Goal: Task Accomplishment & Management: Use online tool/utility

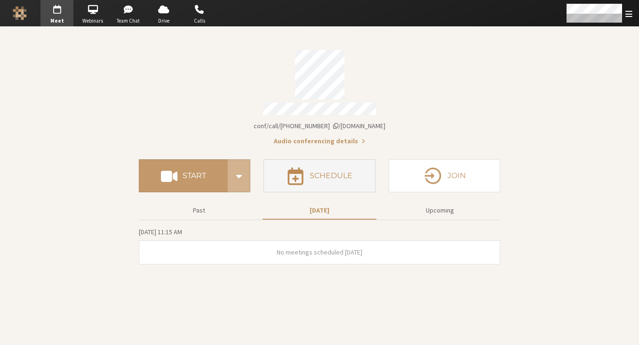
click at [336, 176] on button "Schedule" at bounding box center [320, 175] width 112 height 33
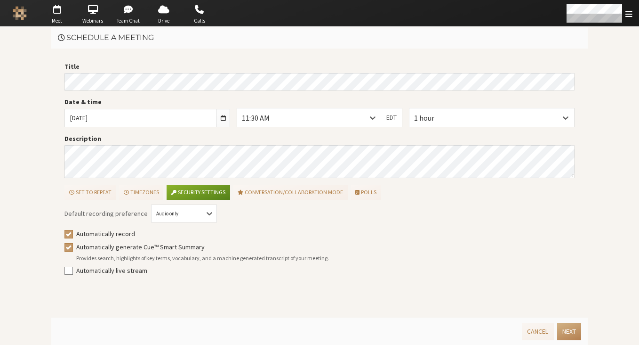
click at [60, 82] on div "Title Date & time Thu, Aug 28, 2025 11:30 AM EDT 1 hour Description Set to repe…" at bounding box center [319, 182] width 537 height 269
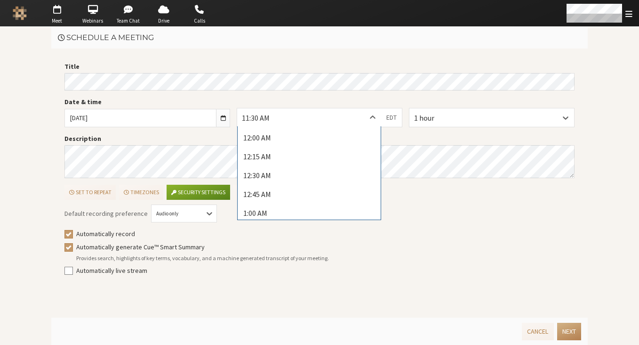
click at [347, 118] on div "11:30 AM" at bounding box center [309, 117] width 144 height 18
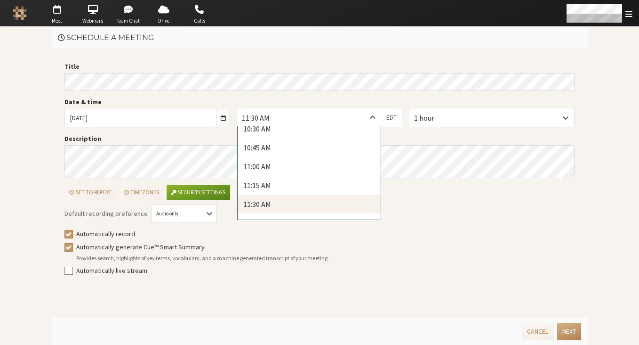
click at [451, 222] on div "Default recording preference Audio only Automatically record Automatically gene…" at bounding box center [319, 244] width 510 height 76
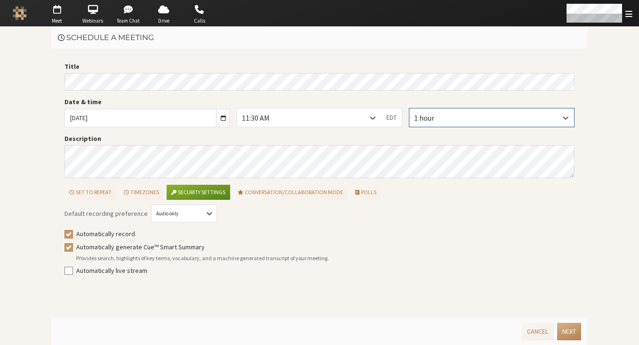
click at [440, 126] on div "1 hour" at bounding box center [492, 117] width 166 height 19
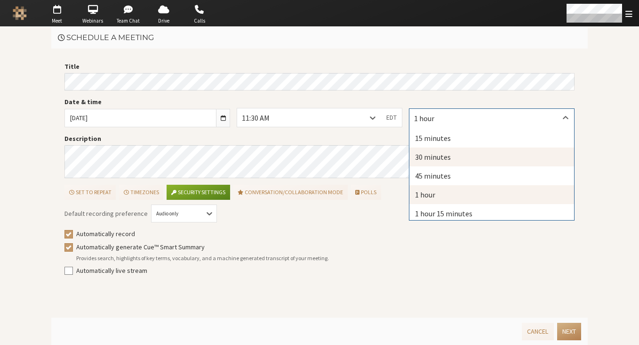
click at [436, 160] on div "30 minutes" at bounding box center [491, 156] width 165 height 19
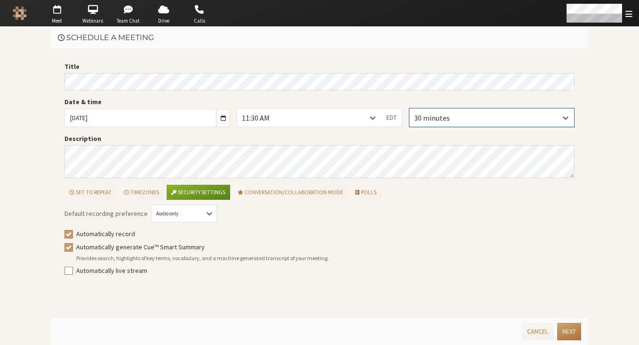
click at [567, 334] on button "Next" at bounding box center [569, 330] width 24 height 17
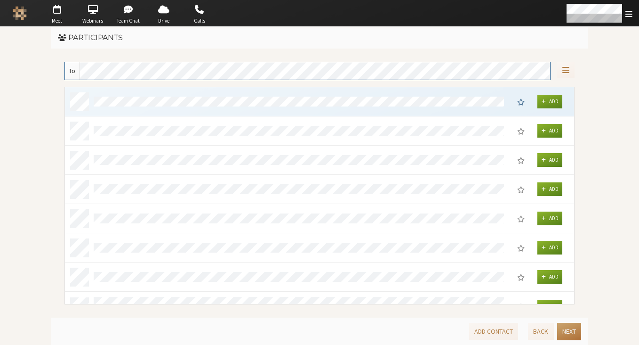
scroll to position [209, 502]
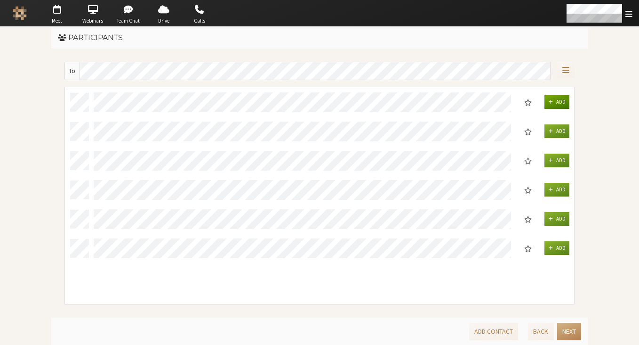
click at [558, 103] on span "Add" at bounding box center [560, 101] width 9 height 7
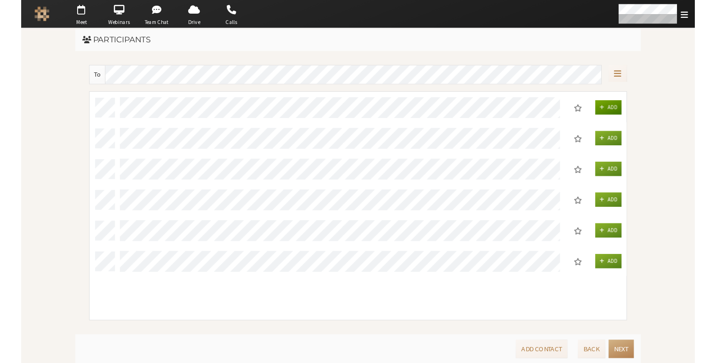
scroll to position [8, 8]
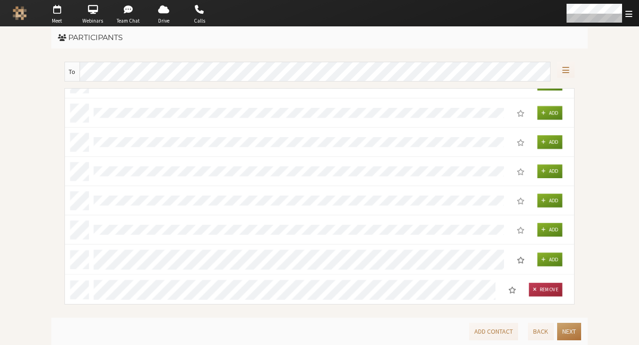
click at [574, 334] on button "Next" at bounding box center [569, 330] width 24 height 17
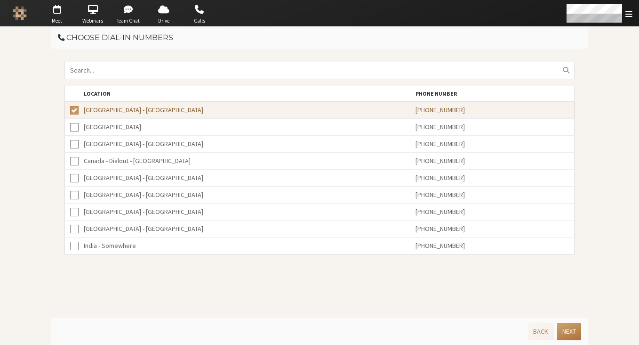
click at [569, 337] on button "Next" at bounding box center [569, 330] width 24 height 17
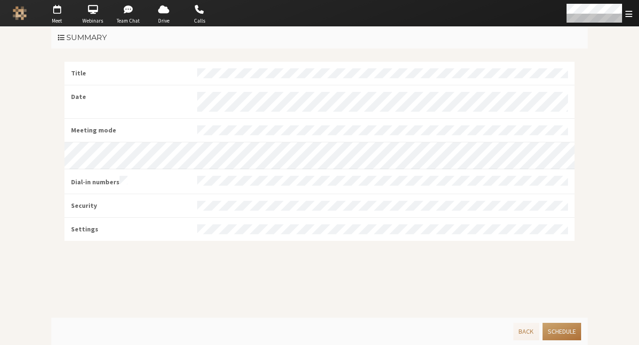
click at [564, 332] on button "Schedule" at bounding box center [562, 330] width 39 height 17
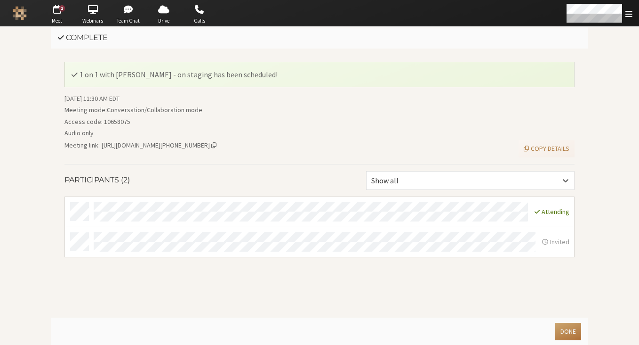
click at [569, 331] on button "Done" at bounding box center [568, 330] width 26 height 17
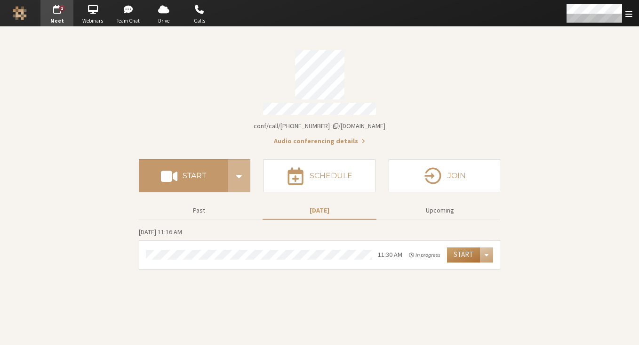
click at [456, 250] on button "Start" at bounding box center [463, 254] width 33 height 15
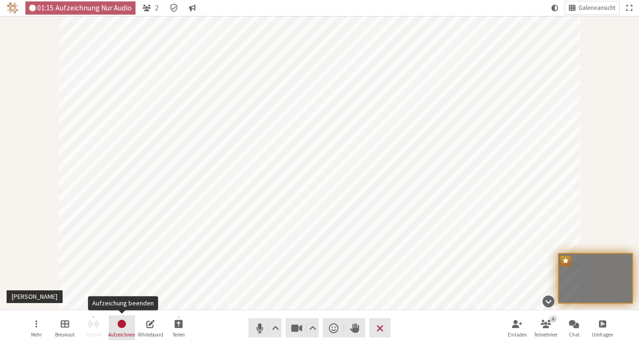
click at [119, 328] on span "Aufzeichung beenden" at bounding box center [122, 323] width 10 height 11
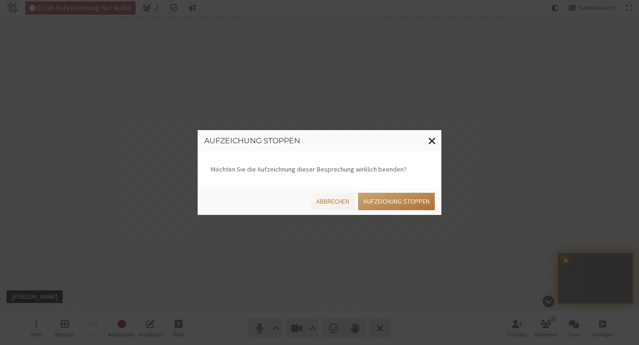
click at [377, 203] on button "Aufzeichung stoppen" at bounding box center [396, 200] width 77 height 17
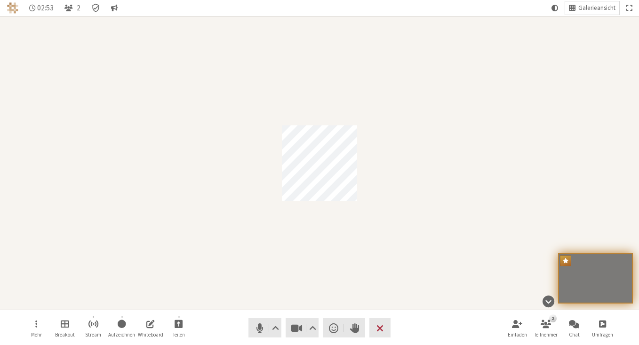
click at [442, 334] on nav "Mehr Breakout Stream Aufzeichnen Whiteboard Teilen Audio Video Reaktion senden …" at bounding box center [319, 327] width 593 height 35
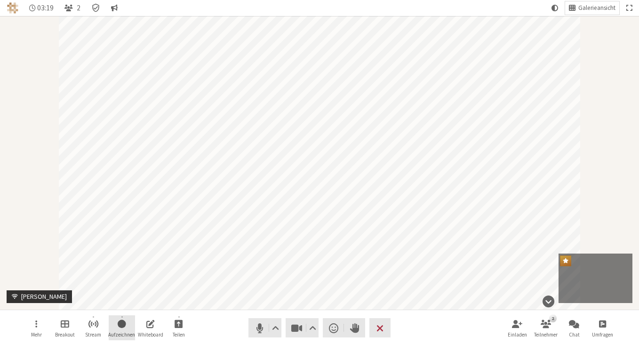
click at [122, 322] on span "Aufzeichnung starten" at bounding box center [122, 323] width 8 height 11
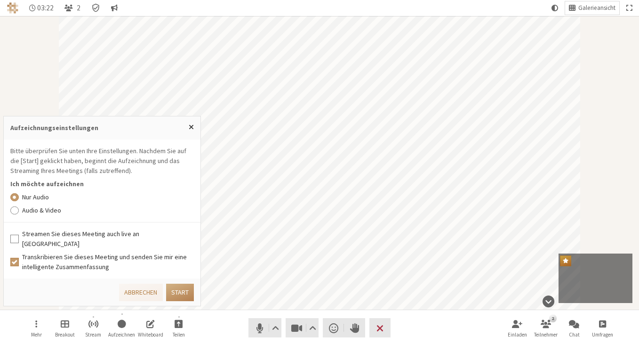
click at [64, 215] on label "Audio & Video" at bounding box center [108, 210] width 172 height 10
click at [19, 215] on input "Audio & Video" at bounding box center [14, 209] width 8 height 9
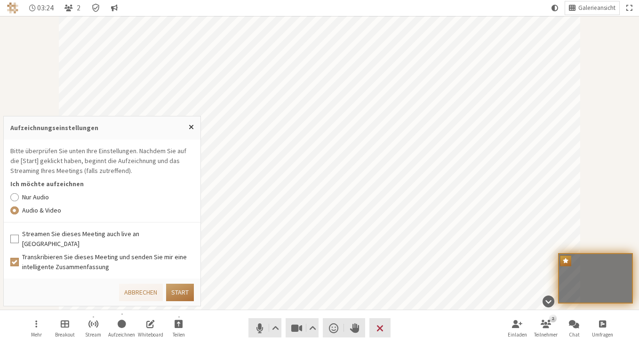
click at [183, 290] on button "Start" at bounding box center [180, 291] width 28 height 17
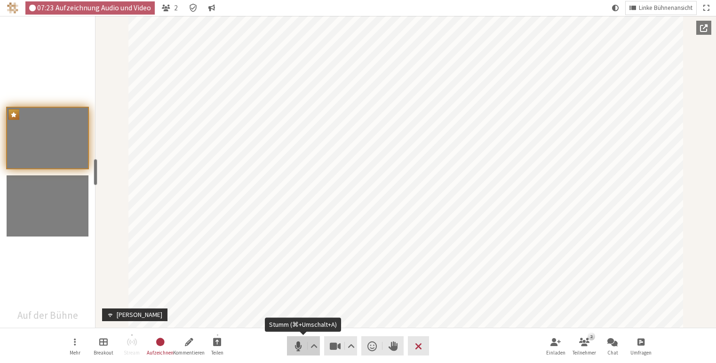
click at [300, 344] on span "Stumm (⌘+Umschalt+A)" at bounding box center [298, 346] width 13 height 13
click at [334, 344] on span "Video stoppen (⌘+Umschalt+V)" at bounding box center [335, 346] width 13 height 13
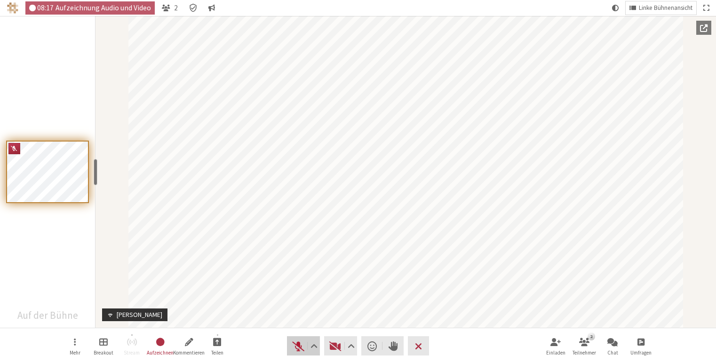
click at [301, 344] on span "Stummschaltung aufheben (⌘+Umschalt+A)" at bounding box center [298, 346] width 13 height 13
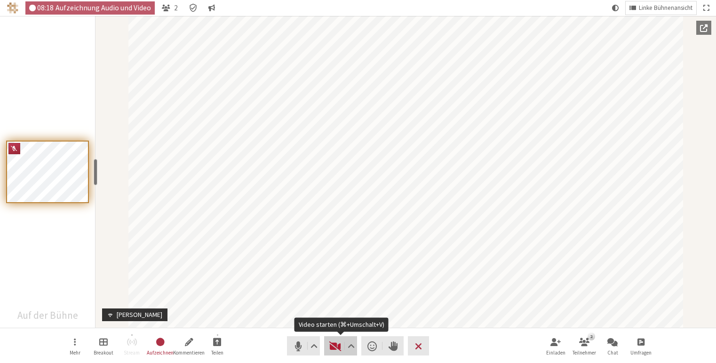
click at [333, 344] on span "Video starten (⌘+Umschalt+V)" at bounding box center [335, 346] width 13 height 13
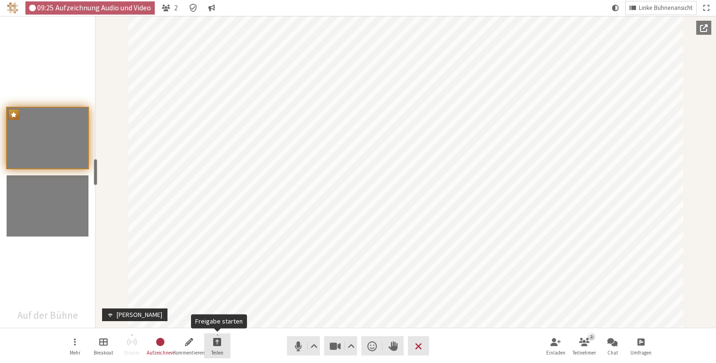
click at [216, 344] on span "Freigabe starten" at bounding box center [217, 342] width 8 height 11
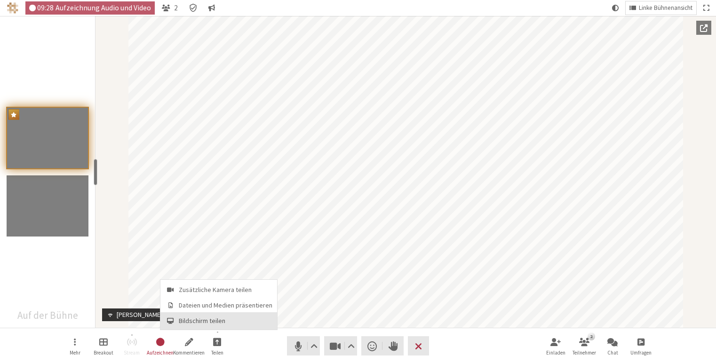
click at [220, 321] on span "Bildschirm teilen" at bounding box center [226, 321] width 94 height 7
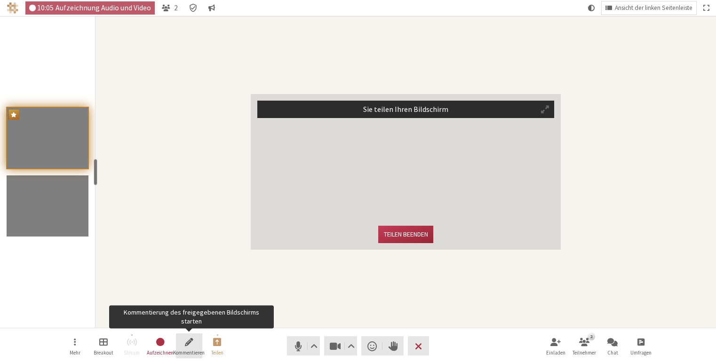
drag, startPoint x: 184, startPoint y: 343, endPoint x: 190, endPoint y: 338, distance: 7.4
click at [184, 343] on button "Kommentieren" at bounding box center [189, 346] width 26 height 25
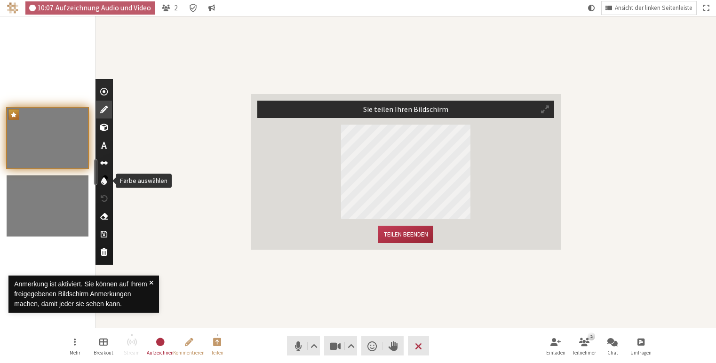
click at [105, 182] on span "Farbe auswählen" at bounding box center [104, 180] width 6 height 9
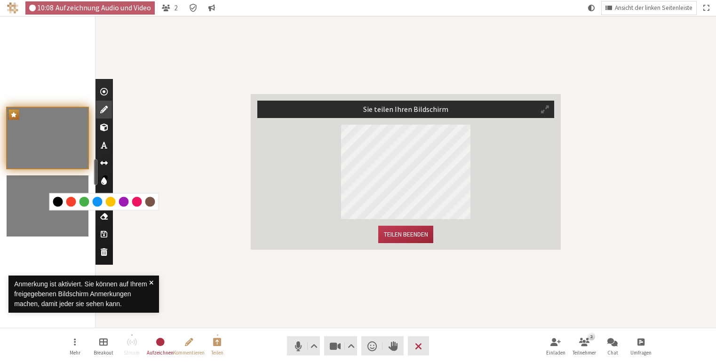
click at [97, 200] on div at bounding box center [98, 202] width 10 height 10
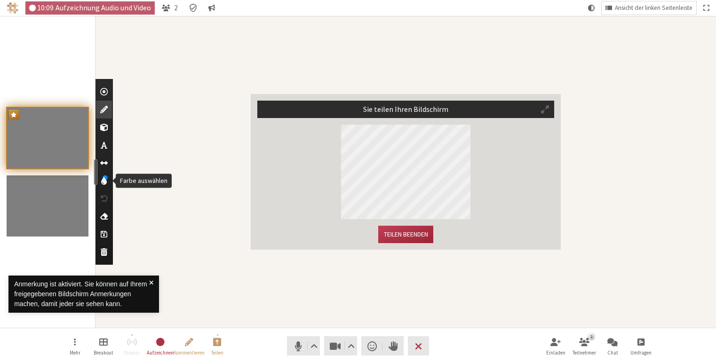
click at [104, 174] on div "Farbe auswählen" at bounding box center [104, 181] width 14 height 18
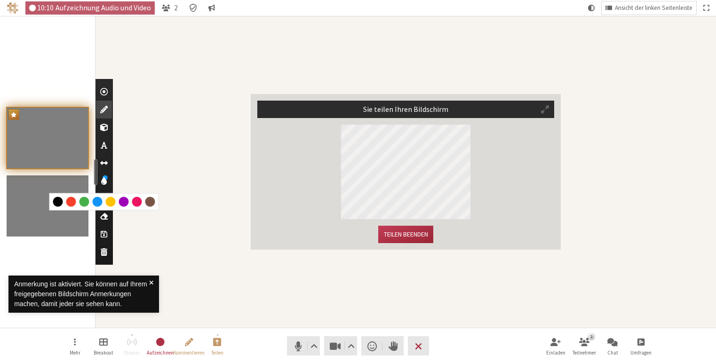
click at [123, 200] on div at bounding box center [124, 202] width 10 height 10
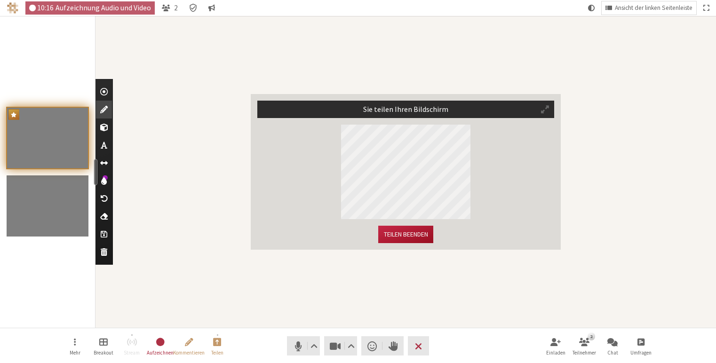
click at [399, 234] on button "Teilen beenden" at bounding box center [405, 234] width 55 height 17
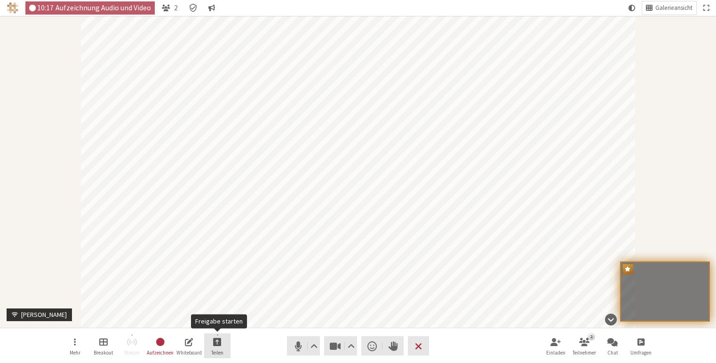
click at [217, 344] on button "Teilen" at bounding box center [217, 346] width 26 height 25
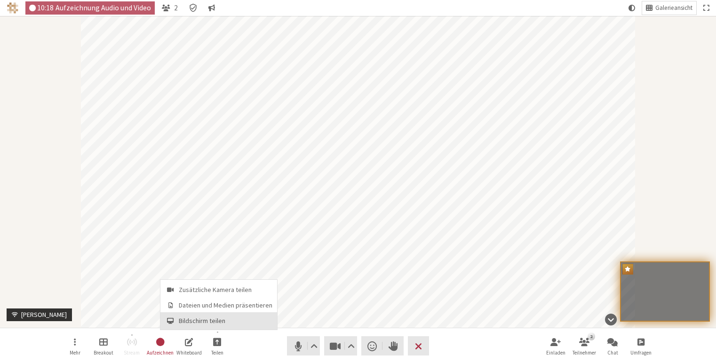
click at [208, 319] on span "Bildschirm teilen" at bounding box center [226, 321] width 94 height 7
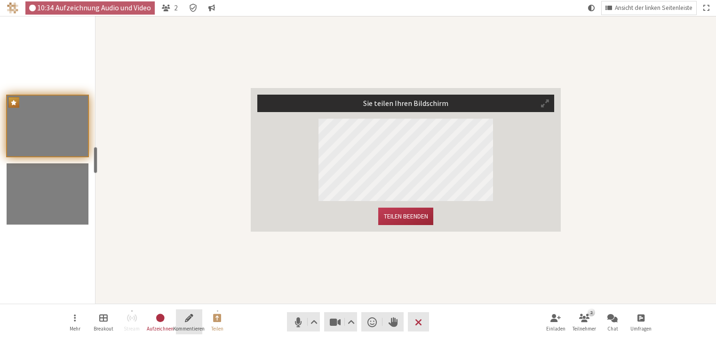
click at [184, 321] on button "Kommentieren" at bounding box center [189, 321] width 26 height 25
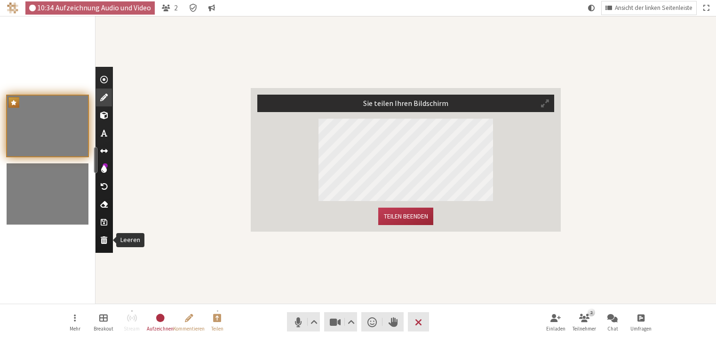
click at [108, 238] on button "Leeren" at bounding box center [103, 240] width 15 height 18
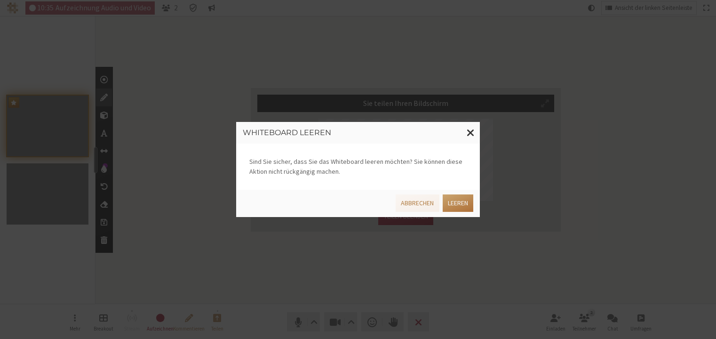
click at [472, 197] on button "Leeren" at bounding box center [458, 202] width 31 height 17
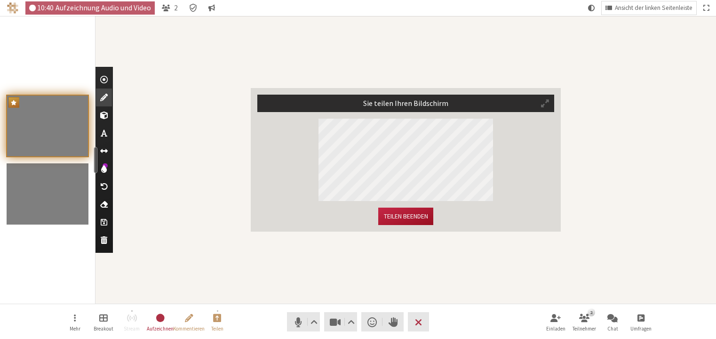
click at [410, 216] on button "Teilen beenden" at bounding box center [405, 216] width 55 height 17
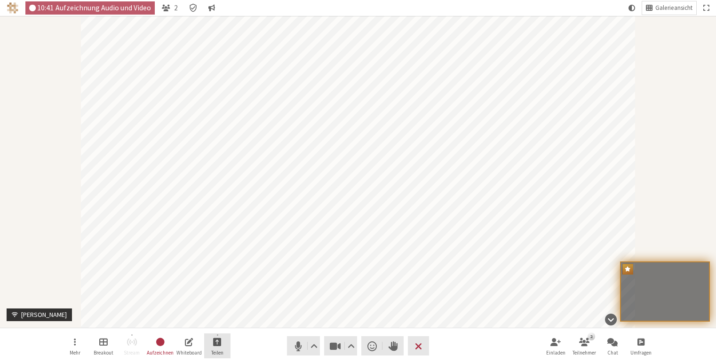
click at [216, 344] on span "Teilen" at bounding box center [217, 353] width 12 height 6
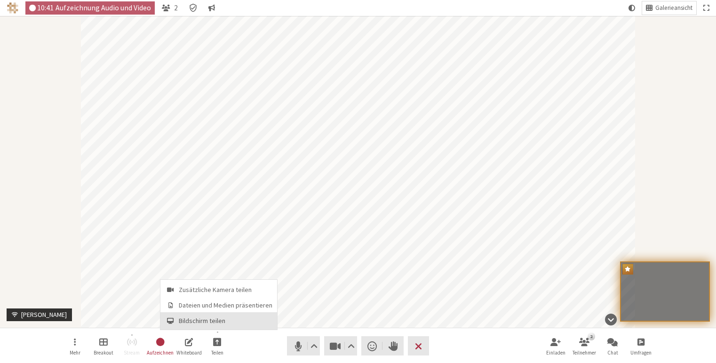
click at [217, 316] on button "Bildschirm teilen" at bounding box center [218, 321] width 117 height 17
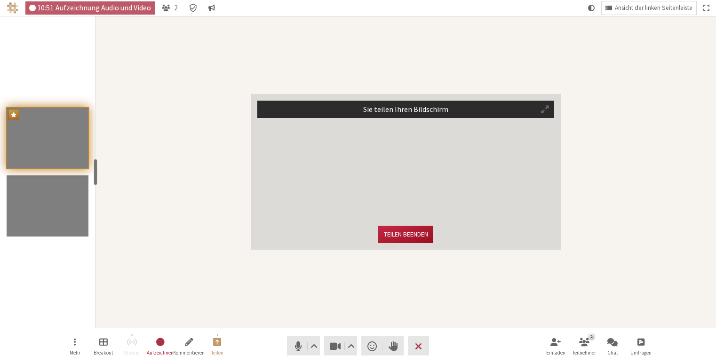
click at [403, 239] on button "Teilen beenden" at bounding box center [405, 234] width 55 height 17
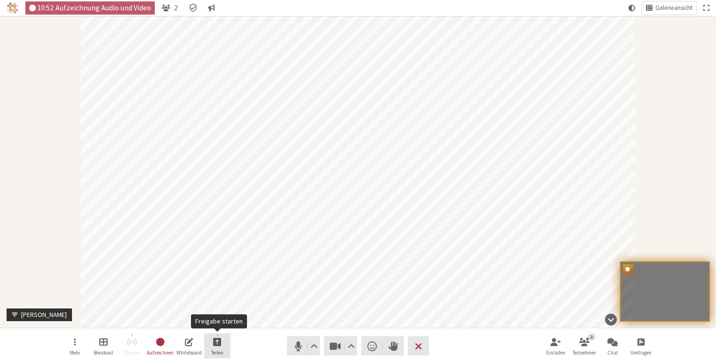
click at [213, 344] on span "Teilen" at bounding box center [217, 353] width 12 height 6
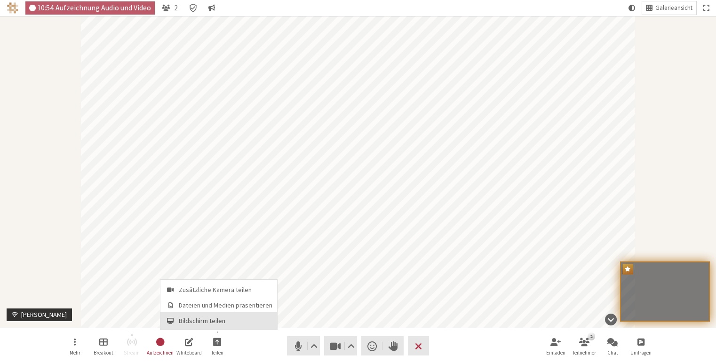
click at [206, 321] on span "Bildschirm teilen" at bounding box center [226, 321] width 94 height 7
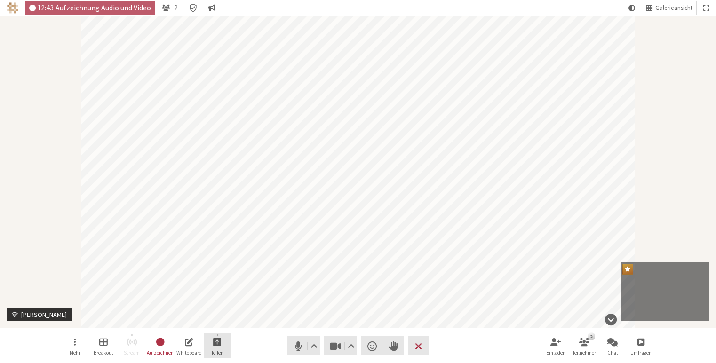
click at [223, 341] on button "Teilen" at bounding box center [217, 346] width 26 height 25
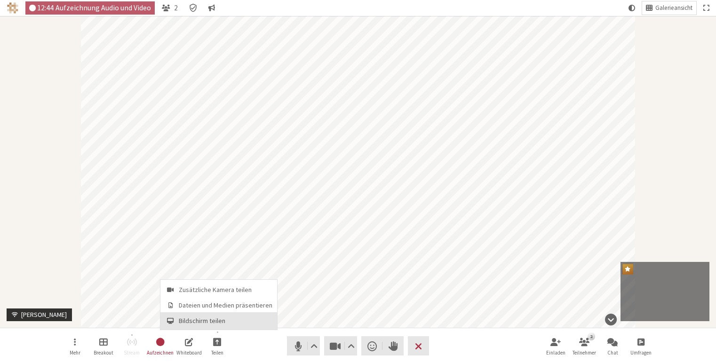
click at [222, 320] on span "Bildschirm teilen" at bounding box center [226, 321] width 94 height 7
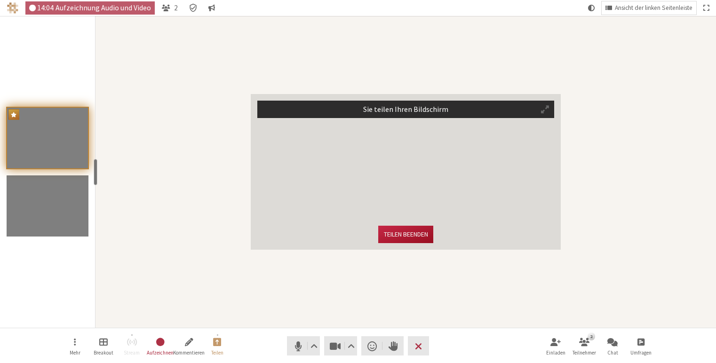
click at [400, 234] on button "Teilen beenden" at bounding box center [405, 234] width 55 height 17
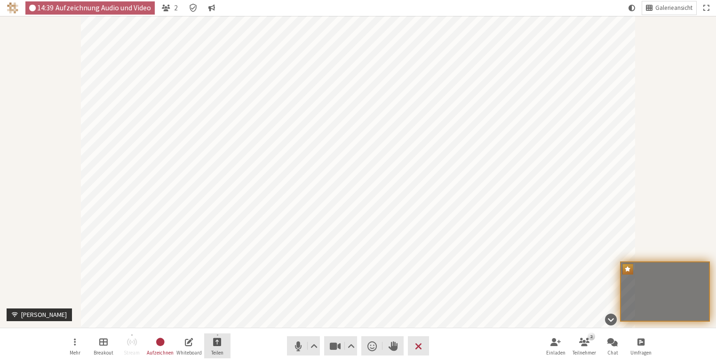
click at [218, 344] on span "Freigabe starten" at bounding box center [217, 342] width 8 height 11
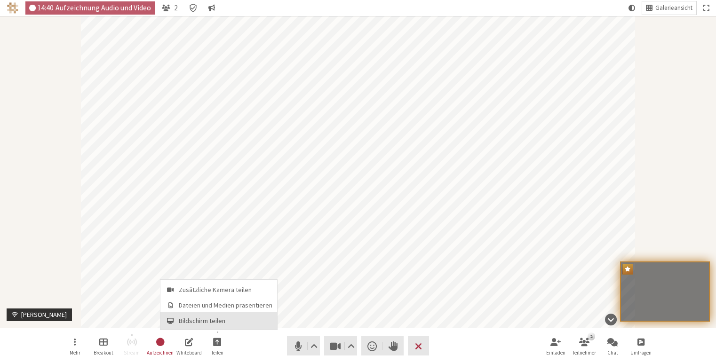
click at [217, 319] on span "Bildschirm teilen" at bounding box center [226, 321] width 94 height 7
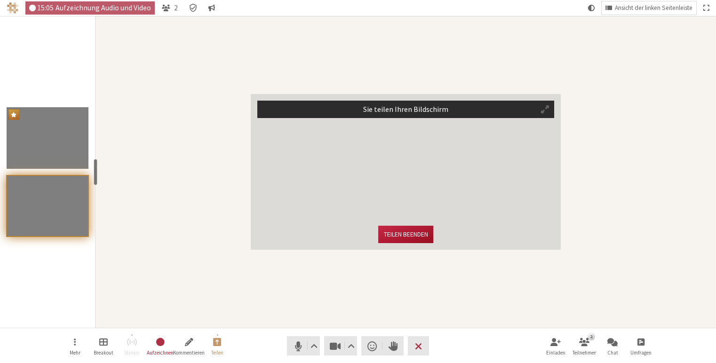
click at [404, 232] on button "Teilen beenden" at bounding box center [405, 234] width 55 height 17
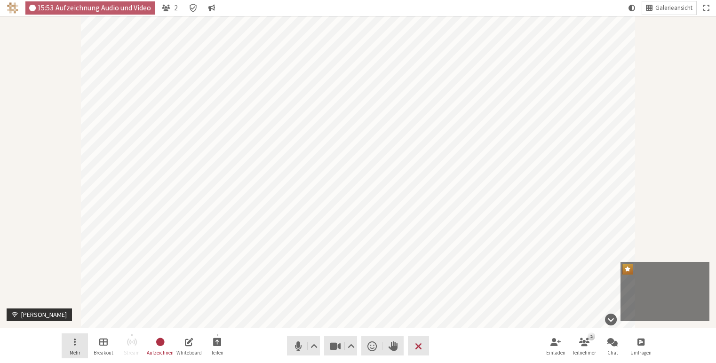
click at [83, 344] on button "Mehr" at bounding box center [75, 346] width 26 height 25
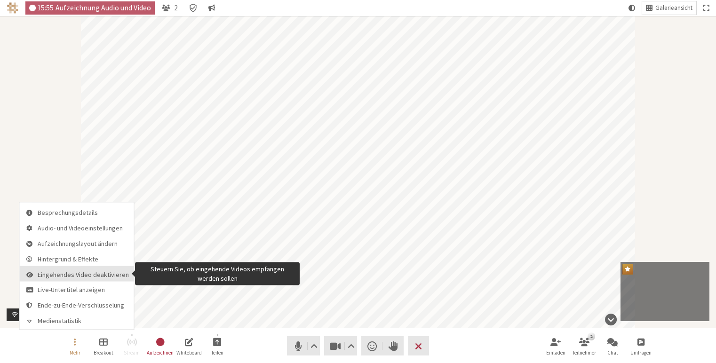
click at [80, 277] on span "Eingehendes Video deaktivieren" at bounding box center [83, 274] width 91 height 7
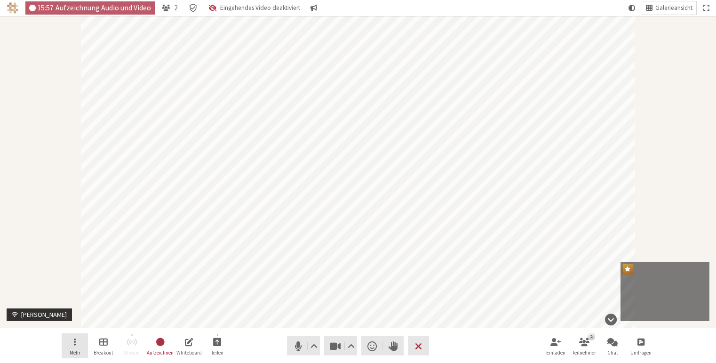
click at [76, 344] on button "Mehr" at bounding box center [75, 346] width 26 height 25
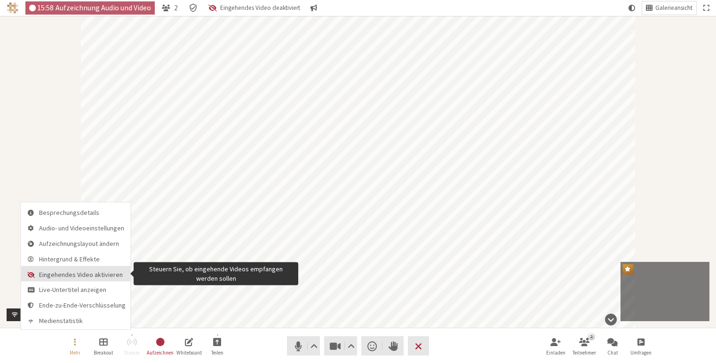
click at [74, 274] on span "Eingehendes Video aktivieren" at bounding box center [82, 274] width 87 height 7
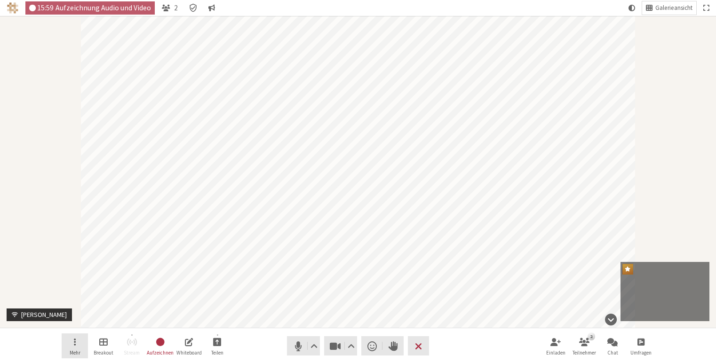
click at [71, 344] on button "Mehr" at bounding box center [75, 346] width 26 height 25
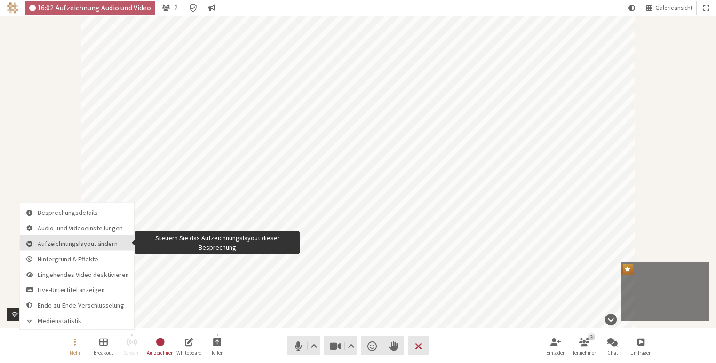
click at [80, 242] on span "Aufzeichnungslayout ändern" at bounding box center [83, 243] width 91 height 7
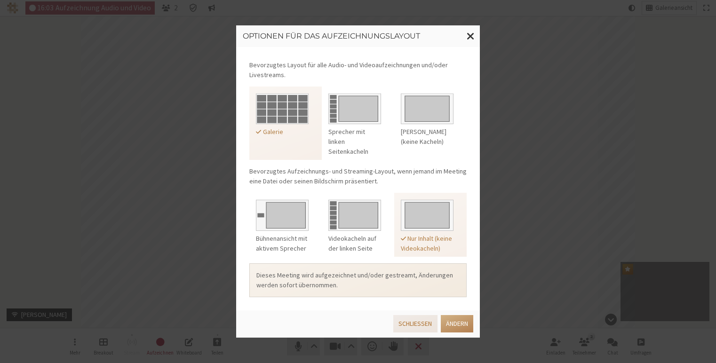
click at [419, 327] on button "Schließen" at bounding box center [415, 323] width 44 height 17
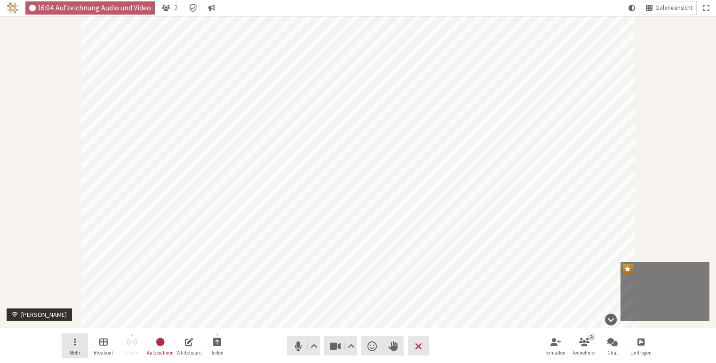
click at [75, 344] on span "Menü öffnen" at bounding box center [75, 342] width 2 height 11
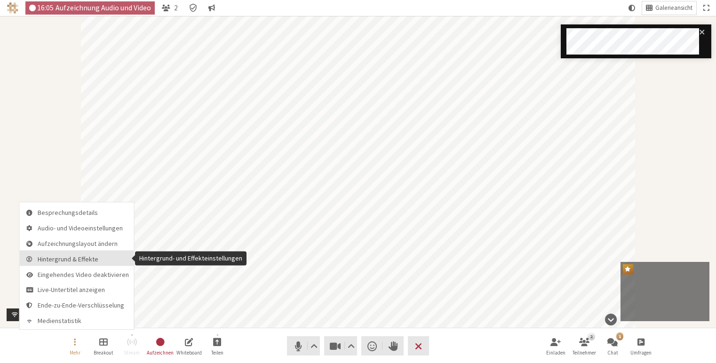
click at [60, 259] on span "Hintergrund & Effekte" at bounding box center [83, 259] width 91 height 7
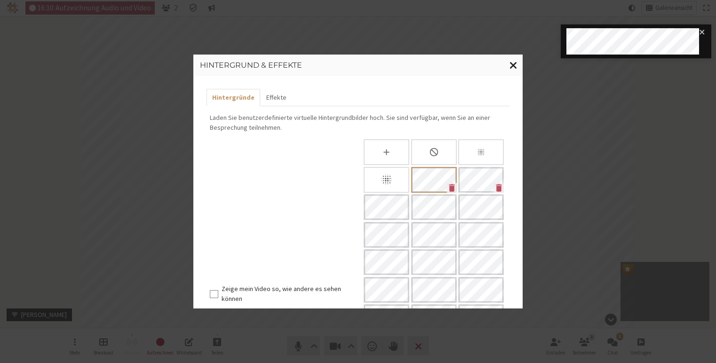
click at [514, 68] on span "Fenster schließen" at bounding box center [514, 65] width 8 height 12
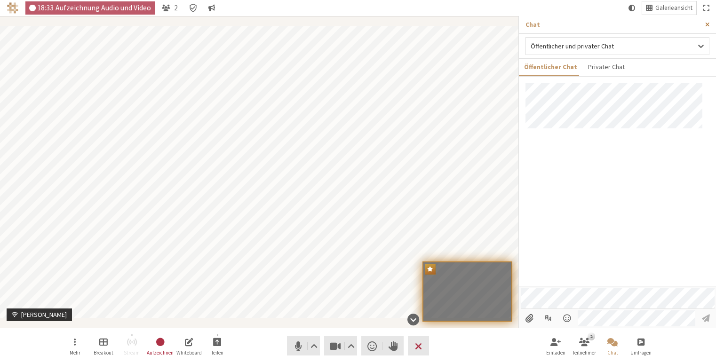
click at [639, 23] on button "Seitenleiste schließen" at bounding box center [707, 24] width 17 height 17
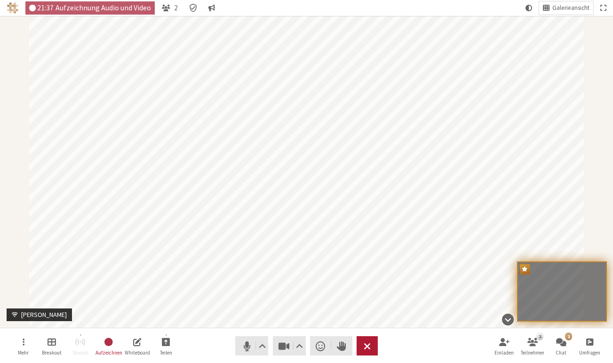
click at [368, 344] on span "Besprechung beenden oder verlassen" at bounding box center [367, 346] width 7 height 13
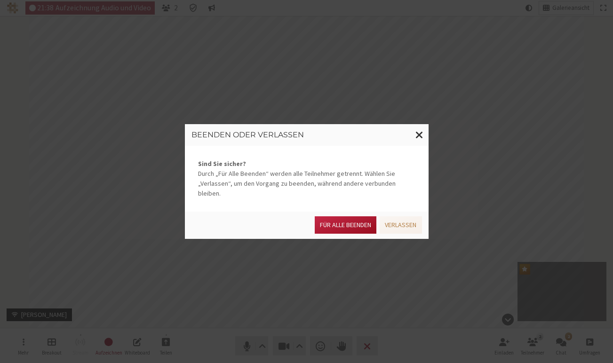
click at [345, 219] on button "Für alle Beenden" at bounding box center [346, 224] width 62 height 17
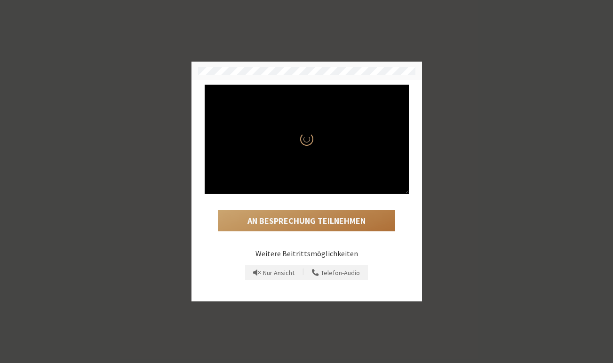
click at [328, 216] on button "An Besprechung teilnehmen" at bounding box center [306, 221] width 177 height 22
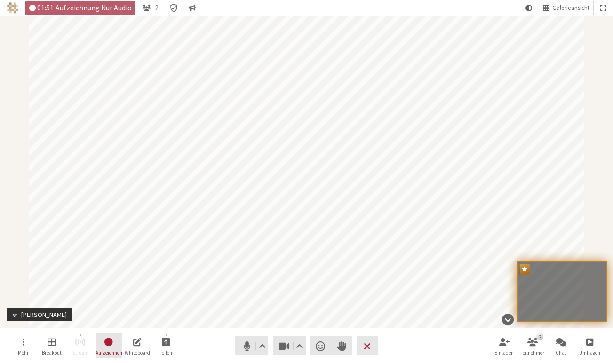
click at [109, 346] on span "Aufzeichung beenden" at bounding box center [109, 342] width 10 height 11
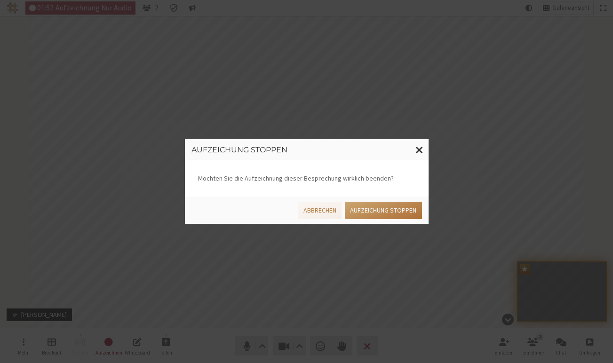
click at [395, 204] on button "Aufzeichung stoppen" at bounding box center [383, 210] width 77 height 17
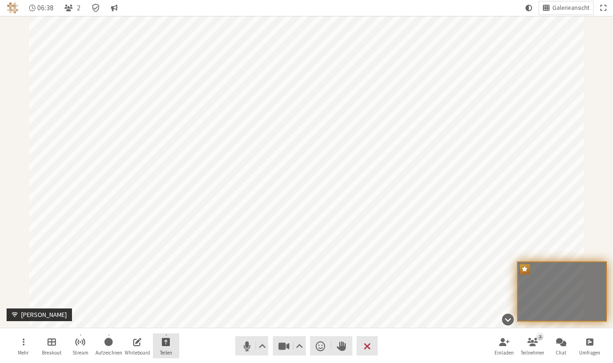
click at [170, 347] on button "Teilen" at bounding box center [166, 346] width 26 height 25
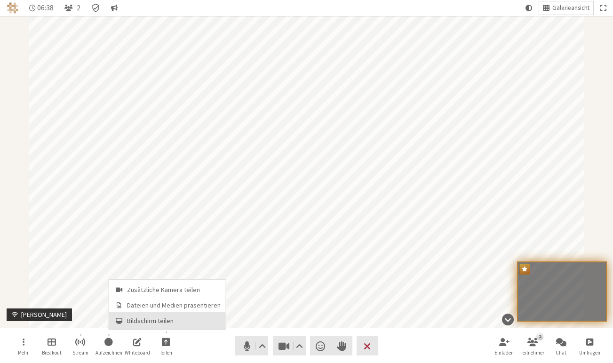
click at [156, 325] on button "Bildschirm teilen" at bounding box center [167, 321] width 117 height 17
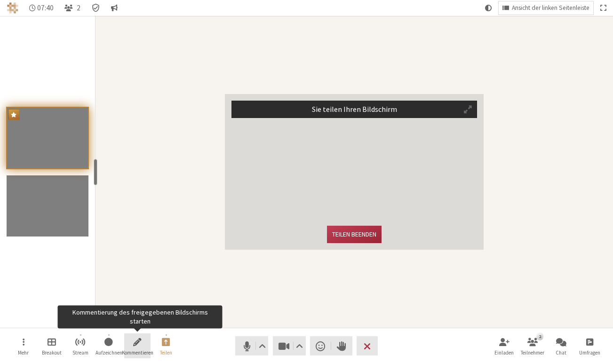
click at [136, 348] on button "Kommentieren" at bounding box center [137, 346] width 26 height 25
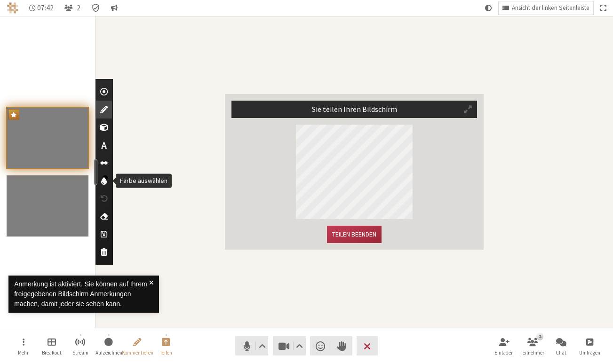
click at [105, 179] on span "Farbe auswählen" at bounding box center [104, 180] width 6 height 9
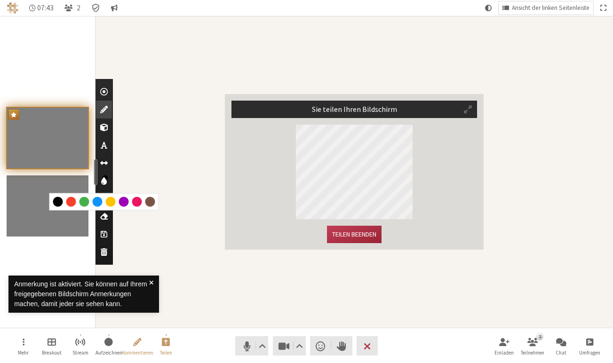
click at [123, 203] on div at bounding box center [124, 202] width 10 height 10
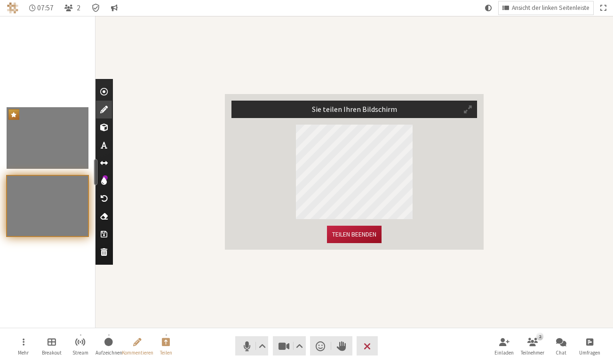
click at [364, 237] on button "Teilen beenden" at bounding box center [354, 234] width 55 height 17
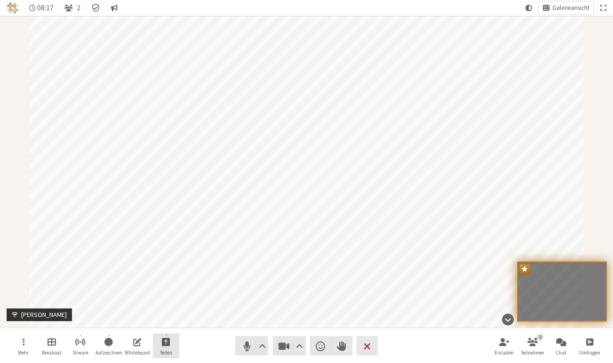
click at [163, 342] on span "Freigabe starten" at bounding box center [166, 342] width 8 height 11
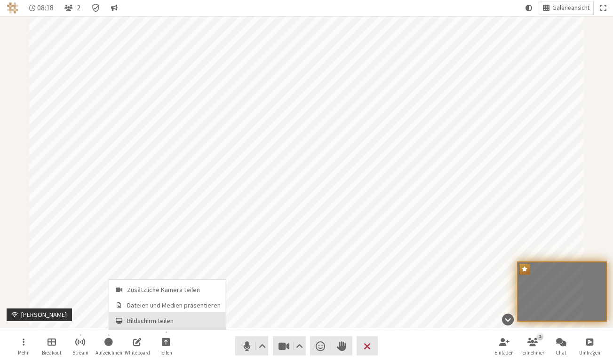
click at [164, 321] on span "Bildschirm teilen" at bounding box center [174, 321] width 94 height 7
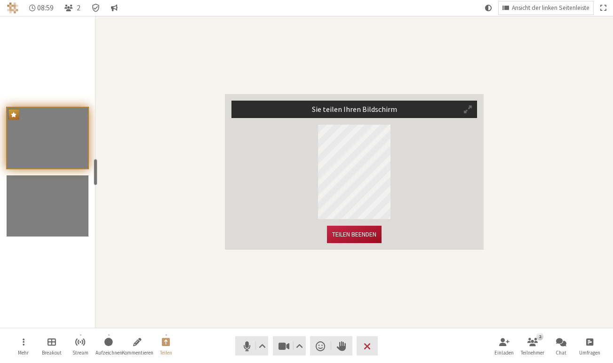
click at [350, 236] on button "Teilen beenden" at bounding box center [354, 234] width 55 height 17
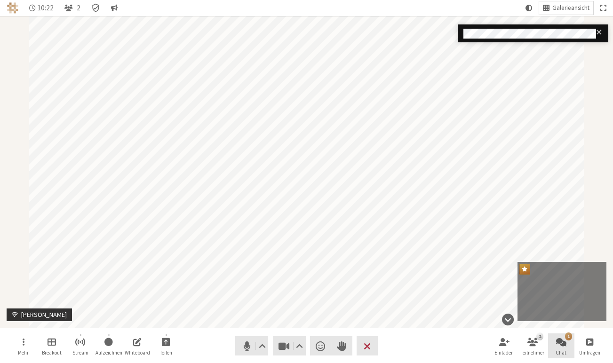
click at [566, 340] on span "Chat öffnen" at bounding box center [561, 342] width 10 height 11
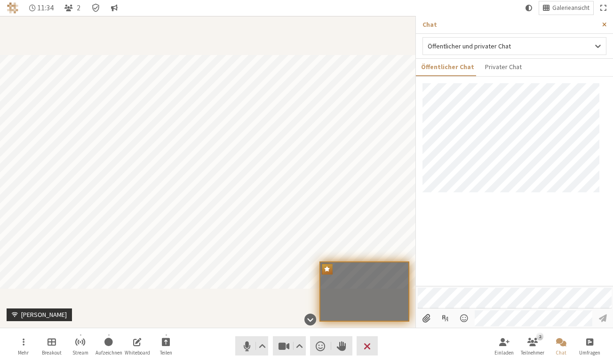
click at [605, 21] on button "Seitenleiste schließen" at bounding box center [604, 24] width 17 height 17
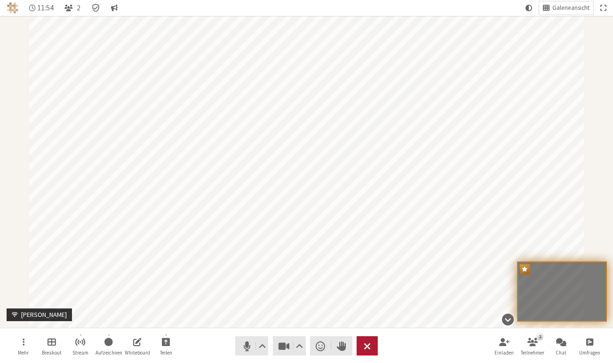
click at [367, 348] on span "Besprechung beenden oder verlassen" at bounding box center [367, 346] width 7 height 13
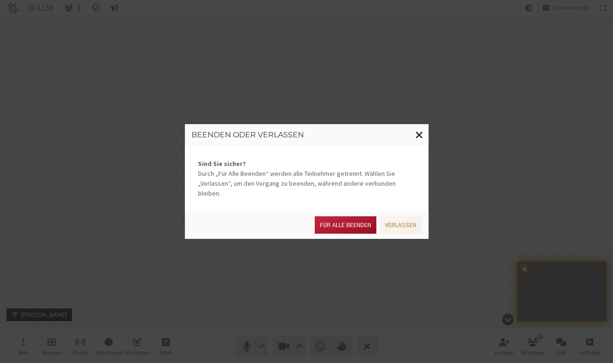
click at [361, 222] on button "Für alle Beenden" at bounding box center [346, 224] width 62 height 17
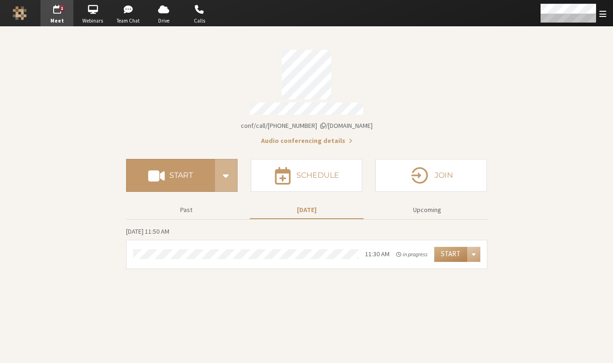
click at [326, 122] on span "Account details" at bounding box center [323, 125] width 5 height 7
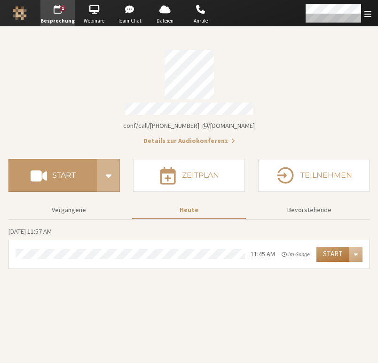
click at [334, 248] on button "Start" at bounding box center [333, 254] width 33 height 15
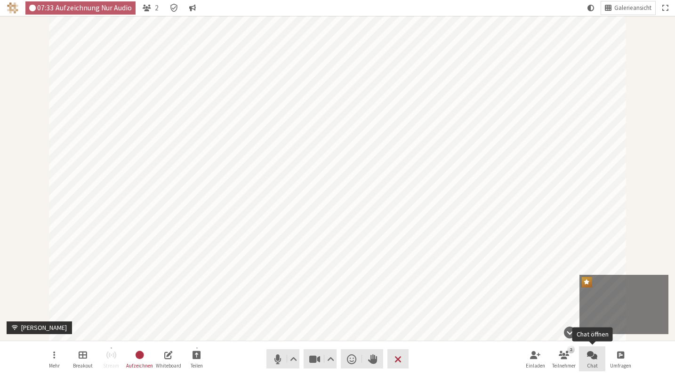
click at [600, 356] on button "Chat" at bounding box center [592, 358] width 26 height 25
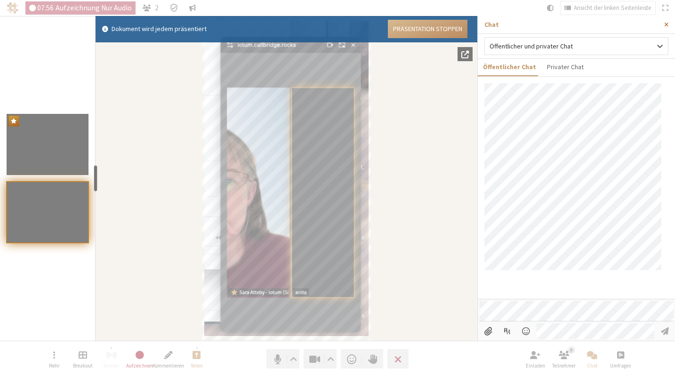
click at [613, 23] on span "Seitenleiste schließen" at bounding box center [666, 24] width 4 height 7
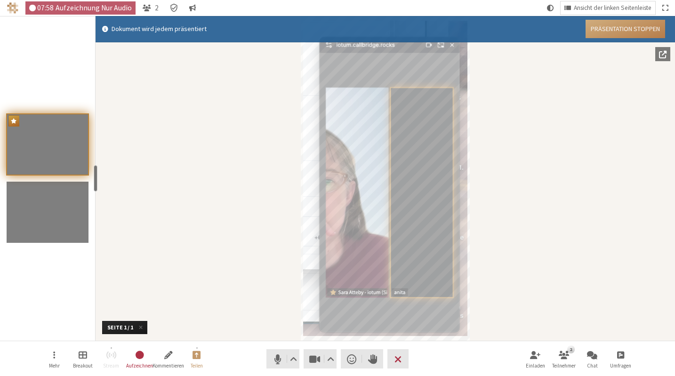
click at [613, 26] on button "Präsentation stoppen" at bounding box center [625, 29] width 80 height 18
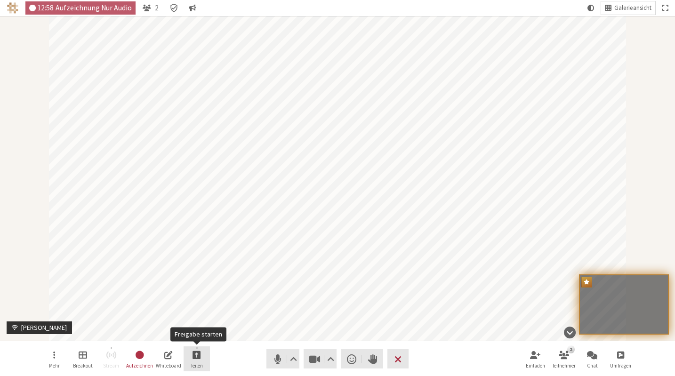
click at [195, 363] on span "Teilen" at bounding box center [197, 366] width 12 height 6
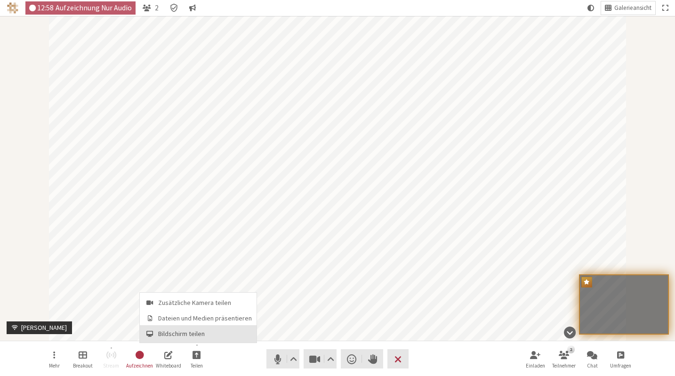
click at [200, 336] on span "Bildschirm teilen" at bounding box center [205, 333] width 94 height 7
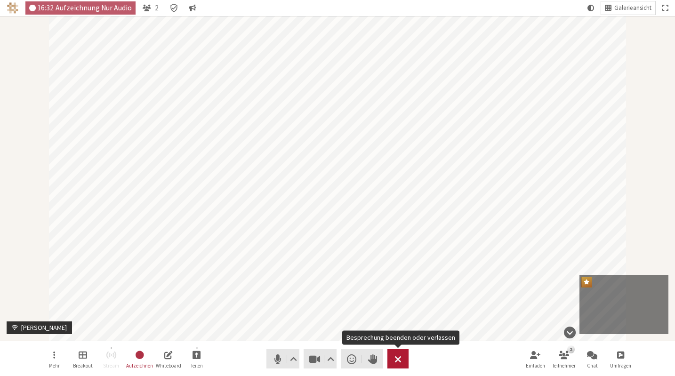
click at [400, 353] on span "Besprechung beenden oder verlassen" at bounding box center [397, 359] width 7 height 13
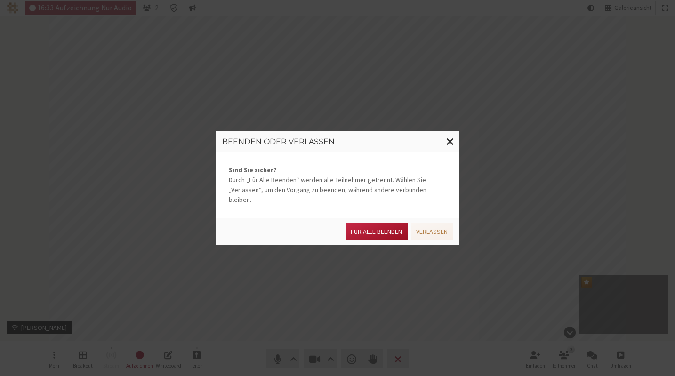
click at [382, 227] on button "Für alle Beenden" at bounding box center [376, 231] width 62 height 17
